Goal: Navigation & Orientation: Find specific page/section

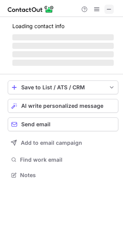
scroll to position [186, 123]
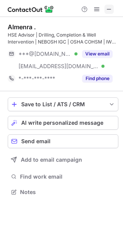
click at [110, 10] on span at bounding box center [109, 9] width 6 height 6
